Goal: Task Accomplishment & Management: Manage account settings

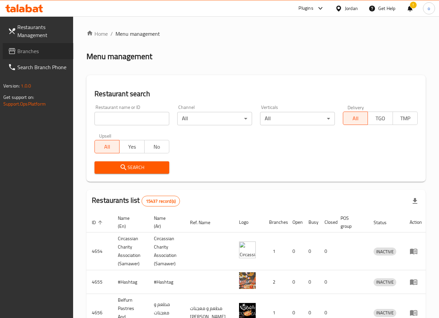
click at [45, 54] on span "Branches" at bounding box center [42, 51] width 51 height 8
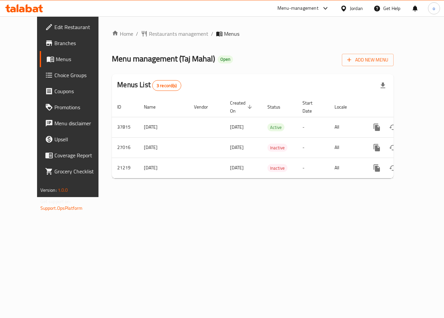
click at [54, 79] on span "Choice Groups" at bounding box center [79, 75] width 51 height 8
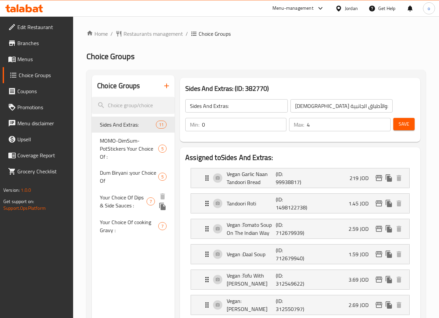
click at [115, 201] on span "Your Choice Of Dips & Side Sauces :" at bounding box center [123, 201] width 46 height 16
type input "Your Choice Of Dips & Side Sauces :"
type input "اختيارك من الصوصات الجانبية والديب :"
type input "6"
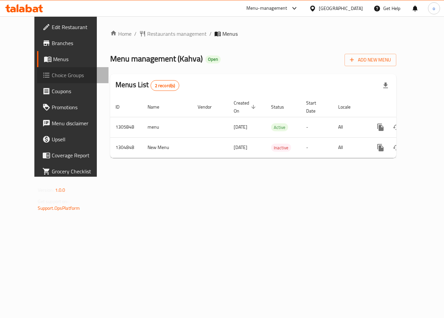
click at [37, 80] on link "Choice Groups" at bounding box center [72, 75] width 71 height 16
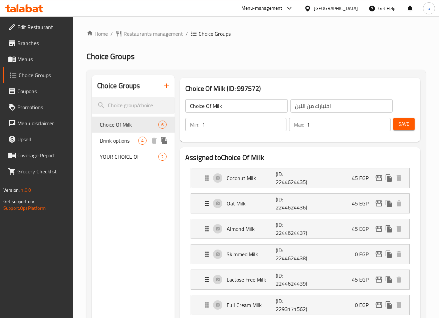
click at [123, 142] on span "Drink options" at bounding box center [119, 141] width 38 height 8
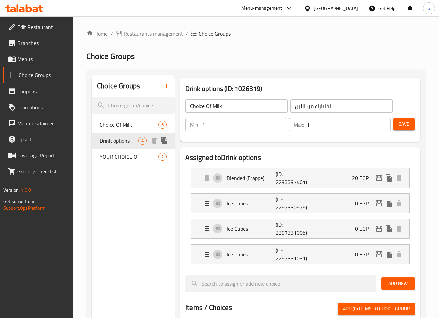
type input "Drink options"
type input "اختيارات المشروب"
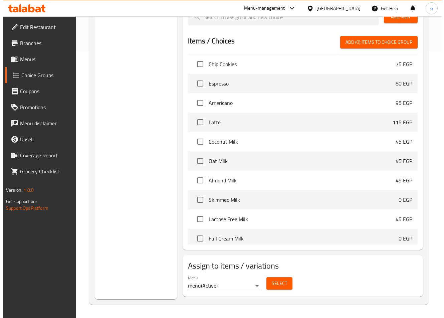
scroll to position [134, 0]
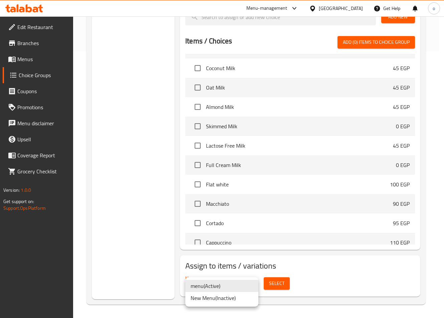
click at [301, 286] on div at bounding box center [222, 159] width 444 height 318
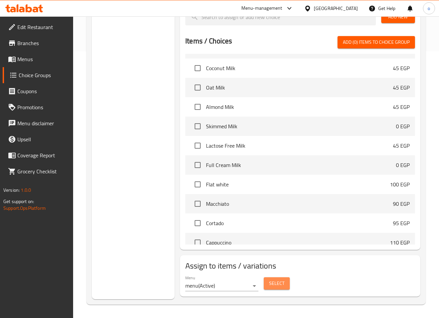
click at [275, 285] on span "Select" at bounding box center [276, 283] width 15 height 8
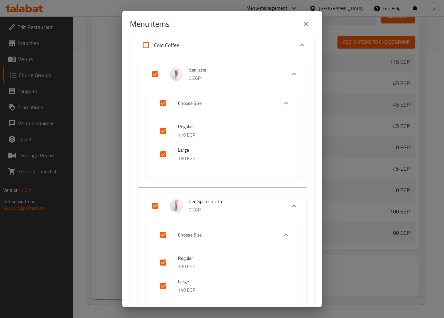
scroll to position [0, 0]
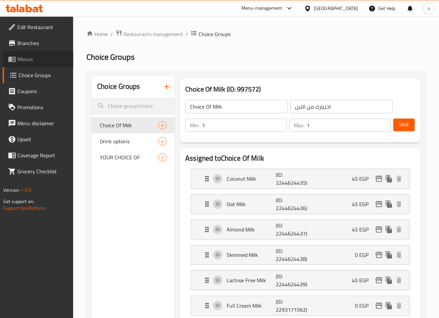
click at [45, 65] on link "Menus" at bounding box center [38, 59] width 71 height 16
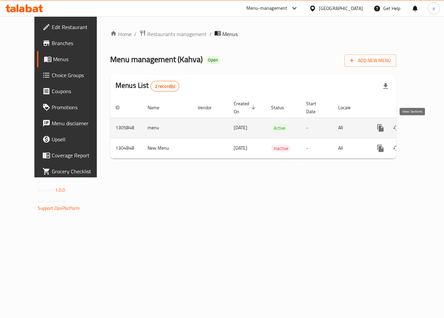
click at [425, 129] on icon "enhanced table" at bounding box center [429, 128] width 8 height 8
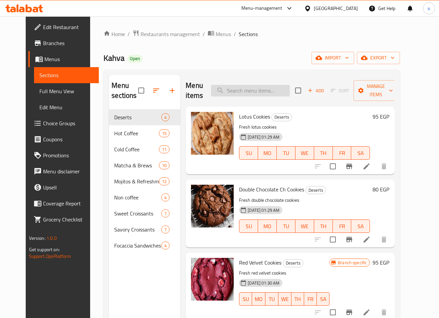
click at [271, 89] on input "search" at bounding box center [250, 91] width 79 height 12
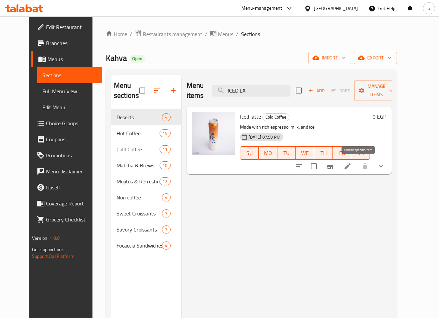
type input "ICED LA"
click at [357, 171] on li at bounding box center [347, 166] width 19 height 12
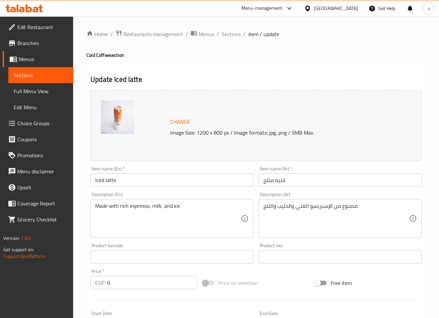
click at [284, 84] on h2 "Update Iced latte" at bounding box center [256, 79] width 331 height 10
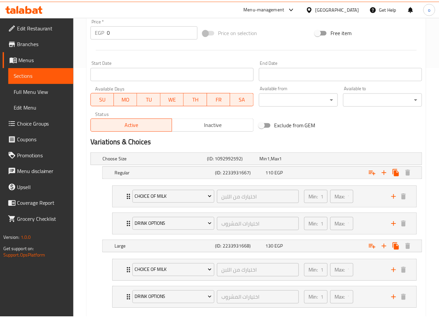
scroll to position [288, 0]
